Goal: Communication & Community: Answer question/provide support

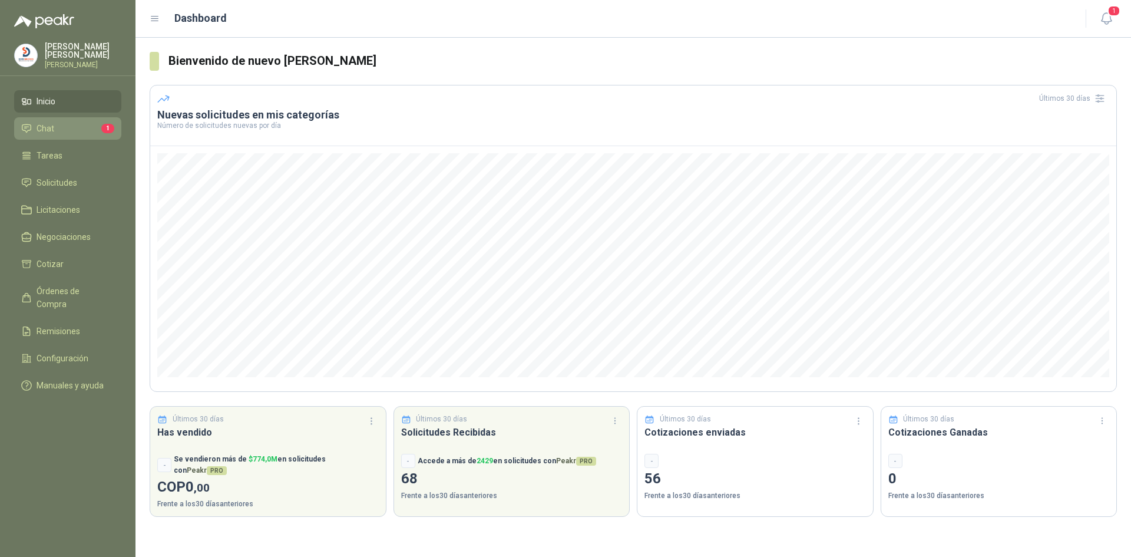
click at [46, 124] on span "Chat" at bounding box center [46, 128] width 18 height 13
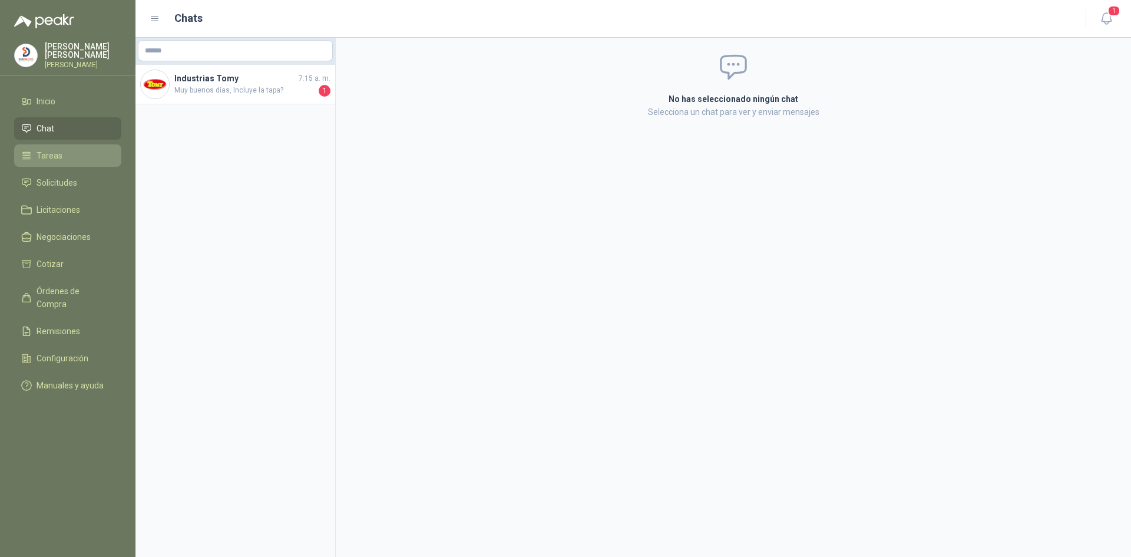
click at [50, 145] on link "Tareas" at bounding box center [67, 155] width 107 height 22
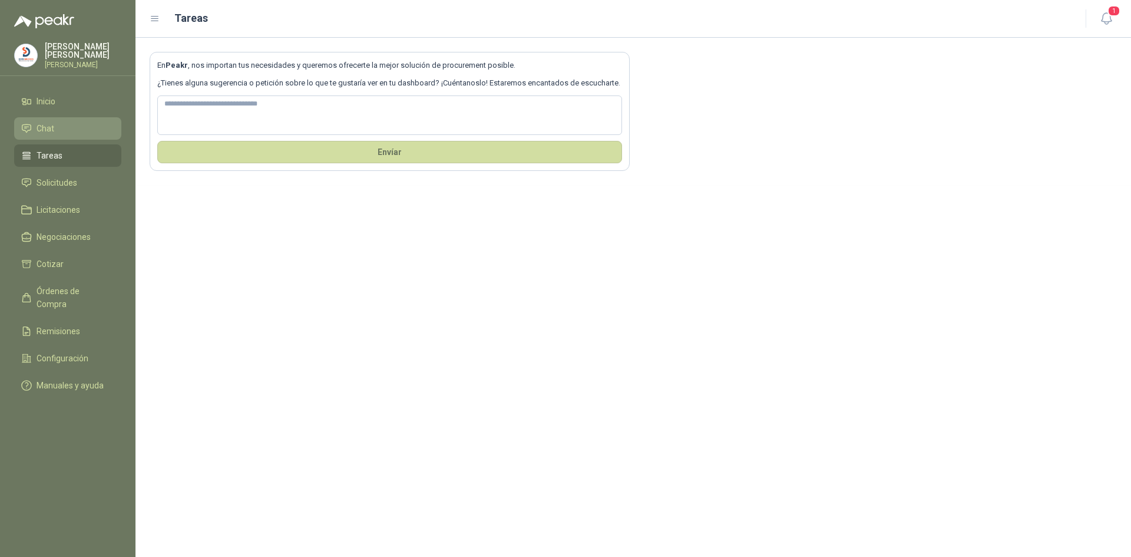
click at [52, 127] on span "Chat" at bounding box center [46, 128] width 18 height 13
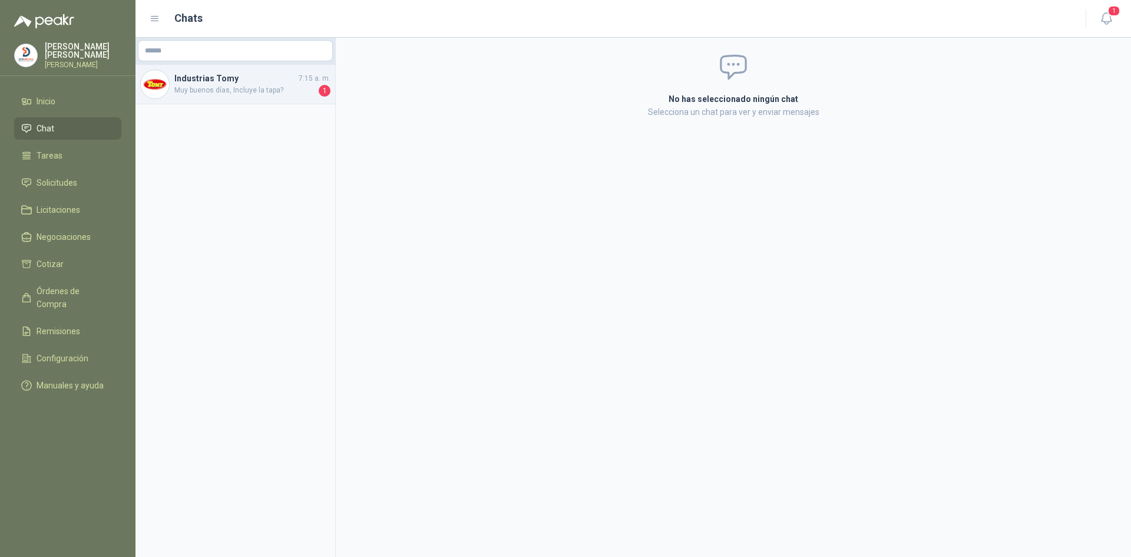
click at [226, 90] on span "Muy buenos días, Incluye la tapa?" at bounding box center [245, 91] width 142 height 12
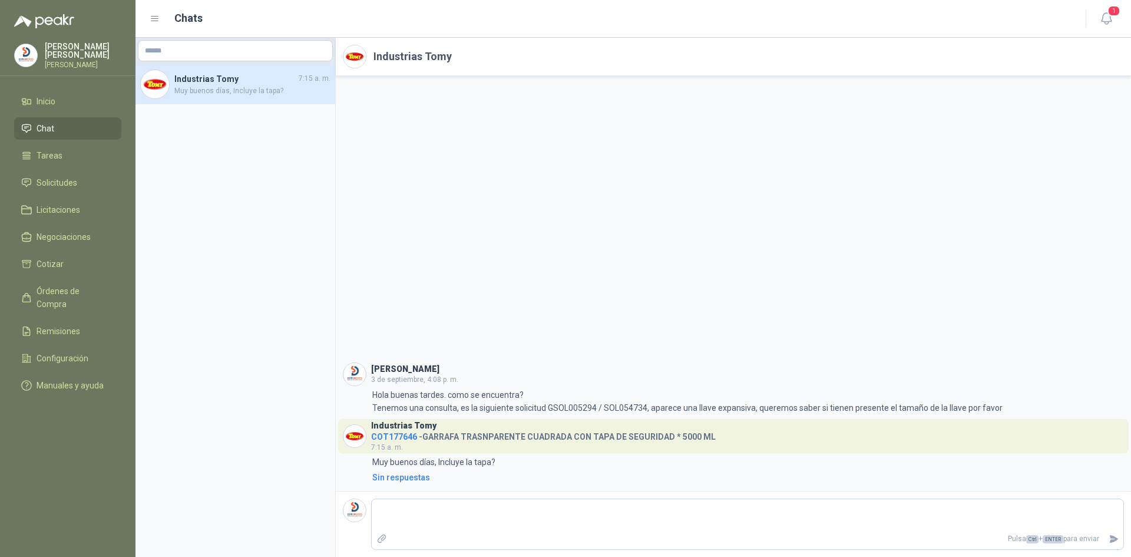
click at [411, 436] on span "COT177646" at bounding box center [394, 436] width 46 height 9
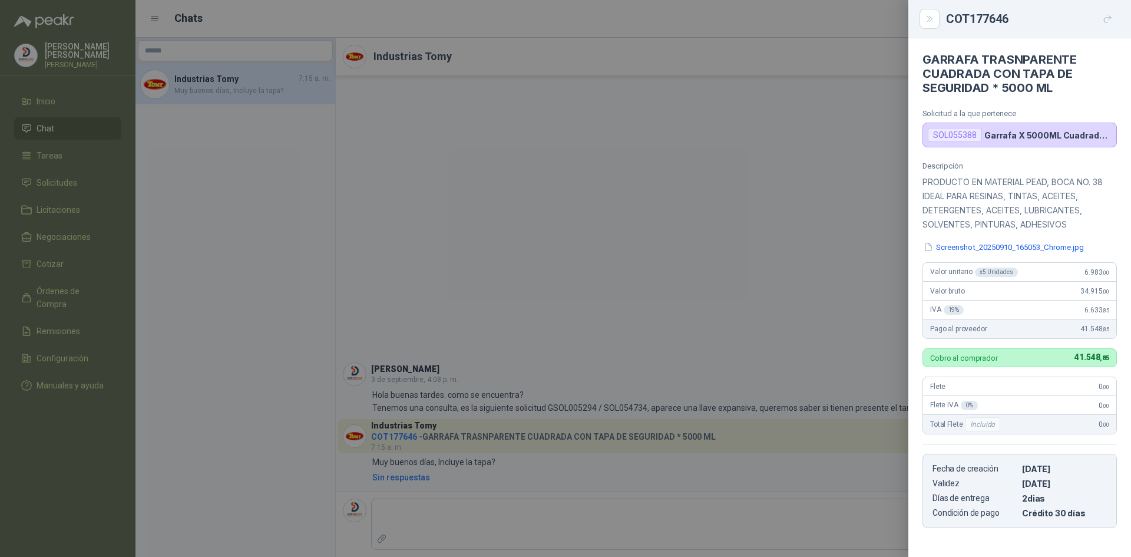
click at [42, 138] on div at bounding box center [565, 278] width 1131 height 557
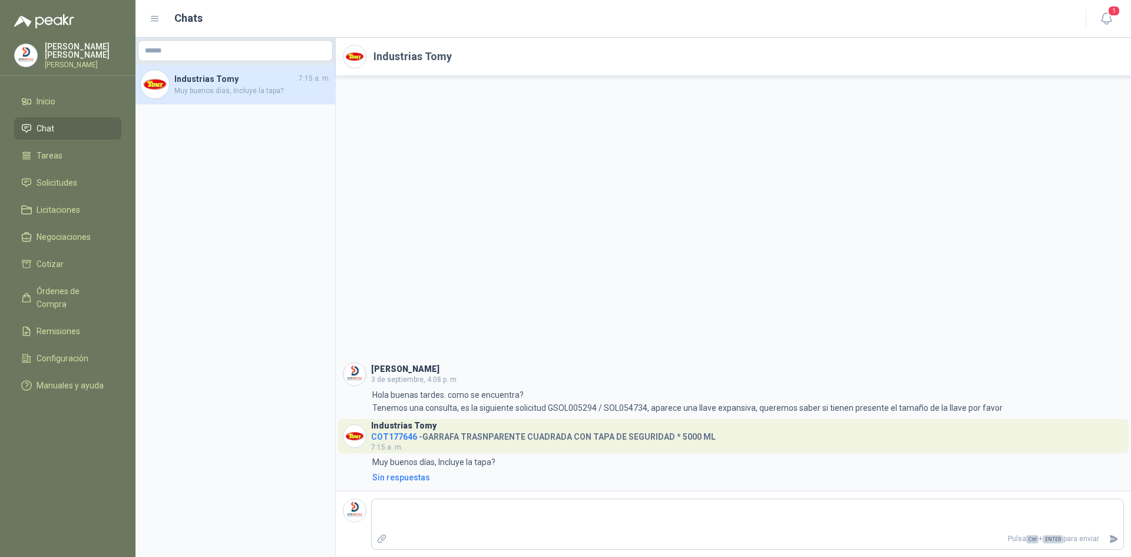
click at [53, 128] on span "Chat" at bounding box center [46, 128] width 18 height 13
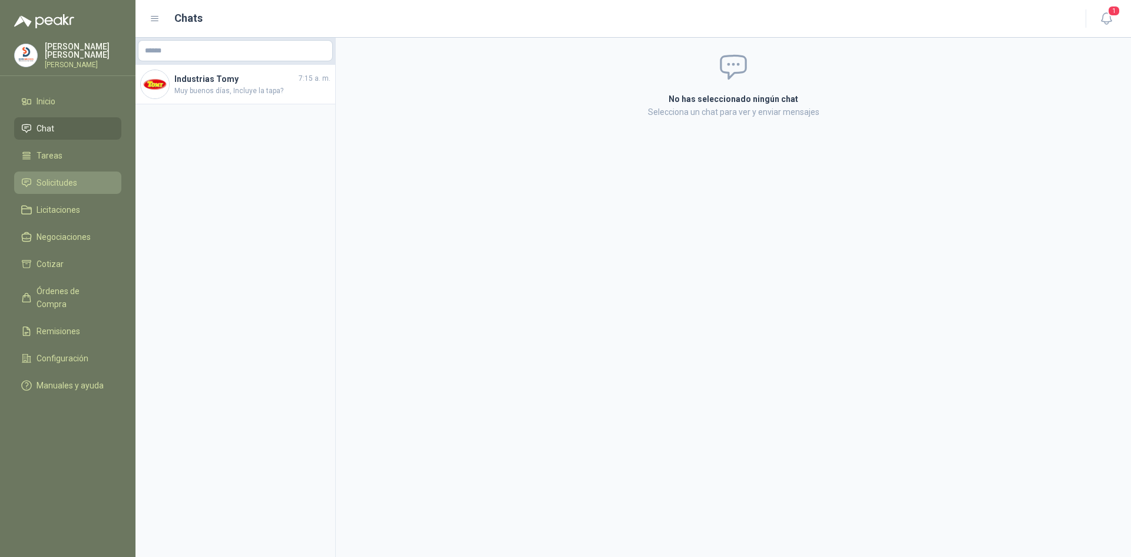
click at [70, 177] on span "Solicitudes" at bounding box center [57, 182] width 41 height 13
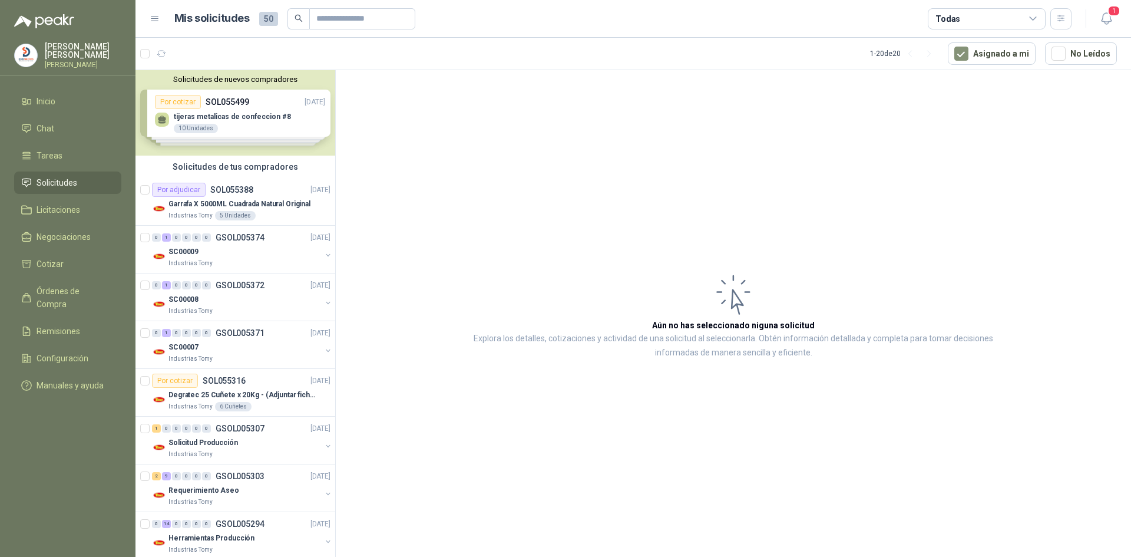
click at [216, 113] on div "Solicitudes de nuevos compradores Por cotizar SOL055499 [DATE] tijeras metalica…" at bounding box center [236, 112] width 200 height 85
